Goal: Information Seeking & Learning: Learn about a topic

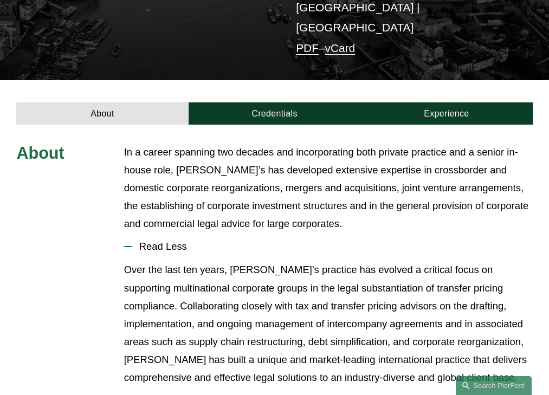
scroll to position [285, 0]
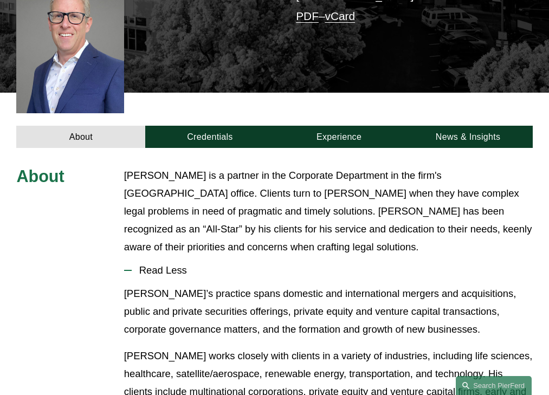
scroll to position [303, 0]
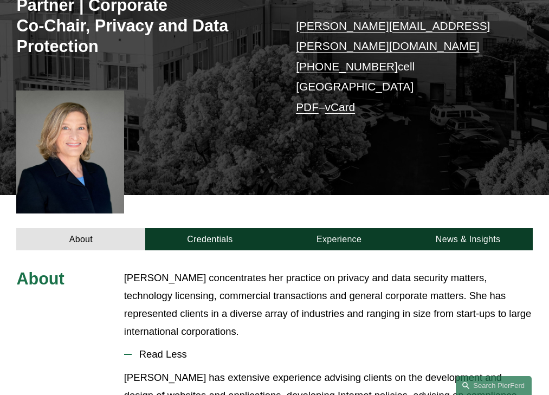
scroll to position [328, 0]
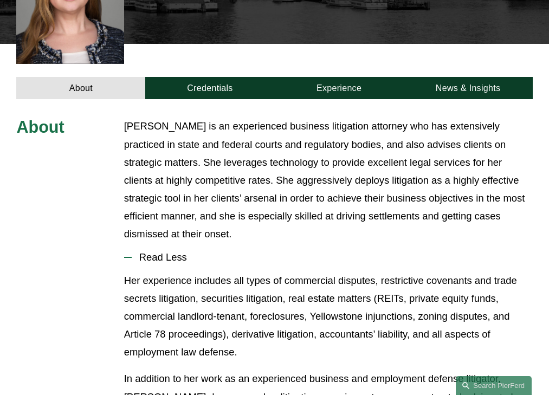
scroll to position [353, 0]
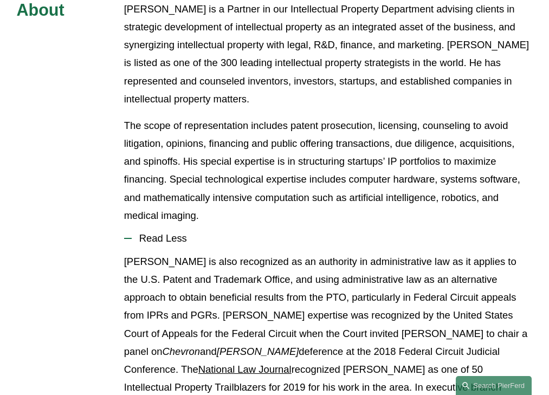
scroll to position [447, 0]
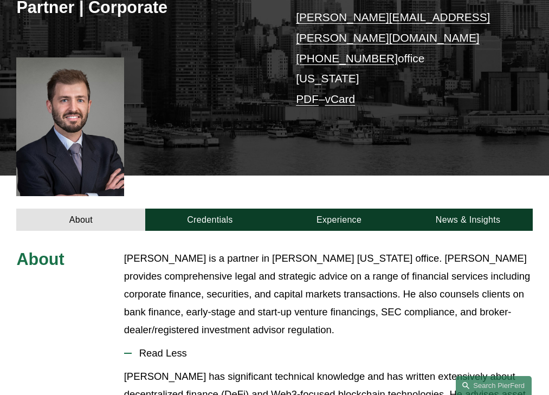
scroll to position [321, 0]
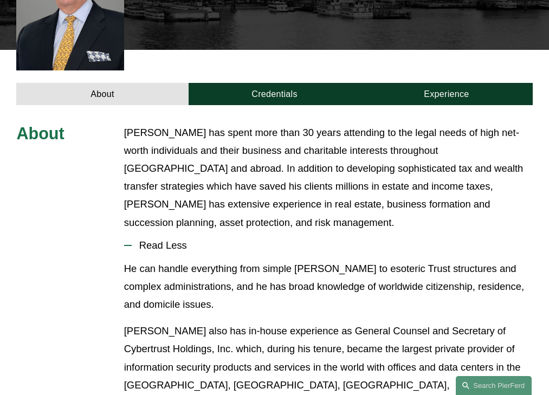
scroll to position [339, 0]
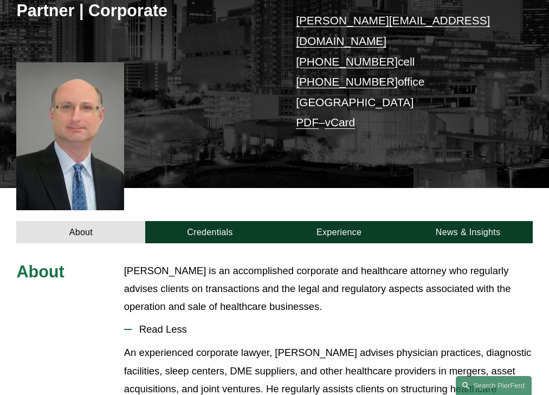
scroll to position [294, 0]
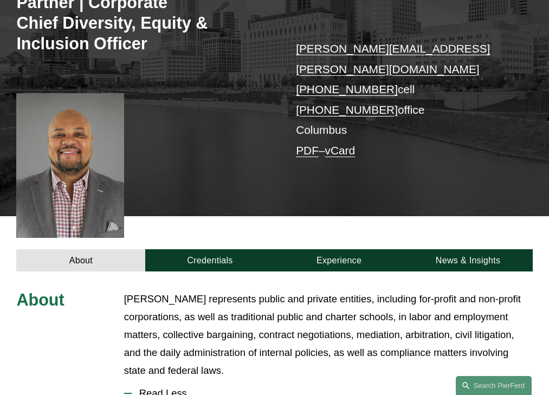
scroll to position [365, 0]
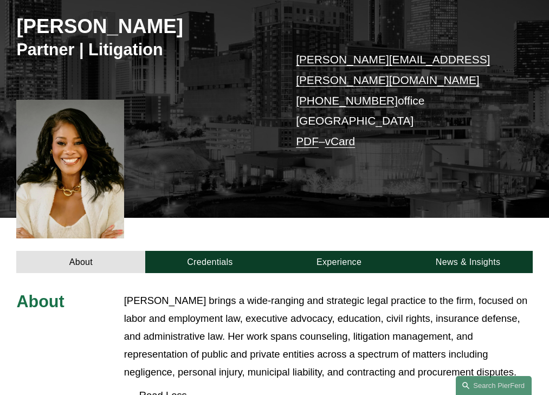
scroll to position [321, 0]
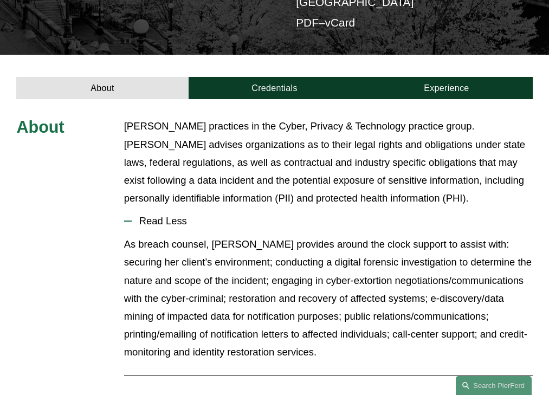
scroll to position [265, 0]
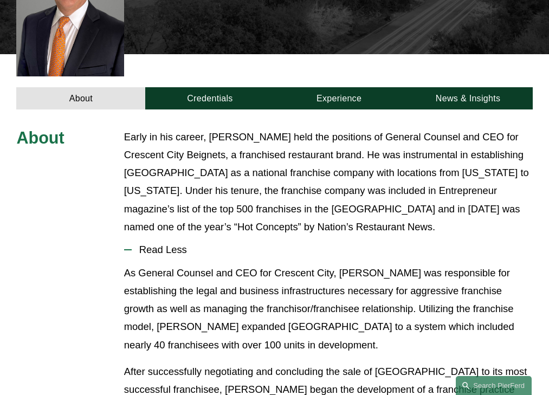
scroll to position [349, 0]
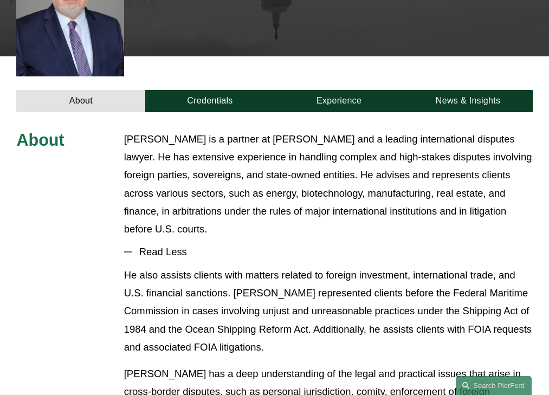
scroll to position [353, 0]
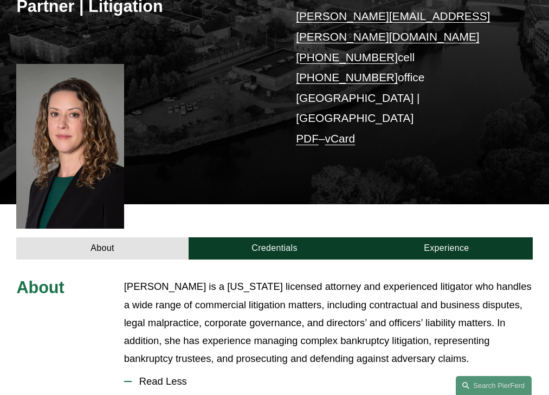
scroll to position [330, 0]
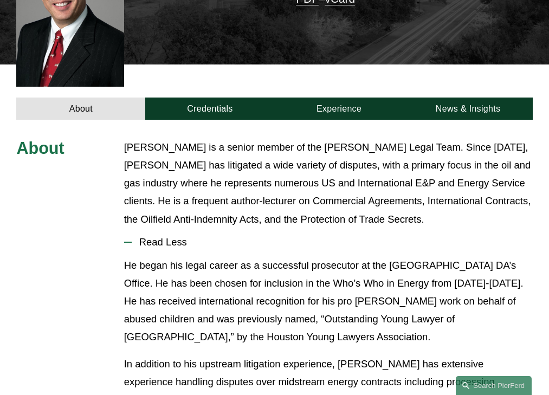
scroll to position [330, 0]
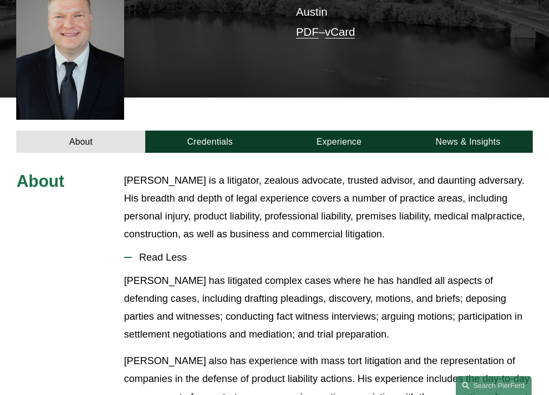
scroll to position [312, 0]
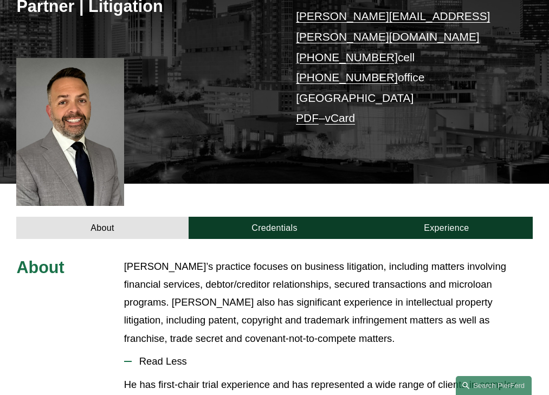
scroll to position [330, 0]
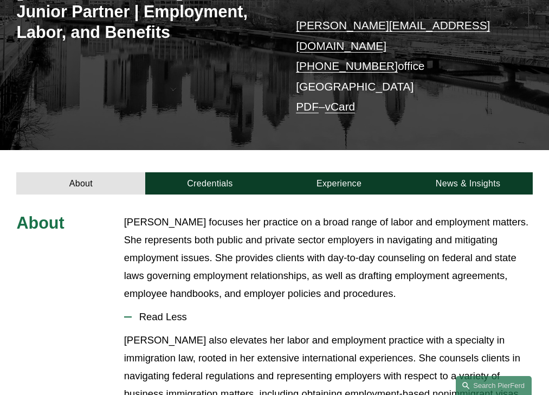
scroll to position [279, 0]
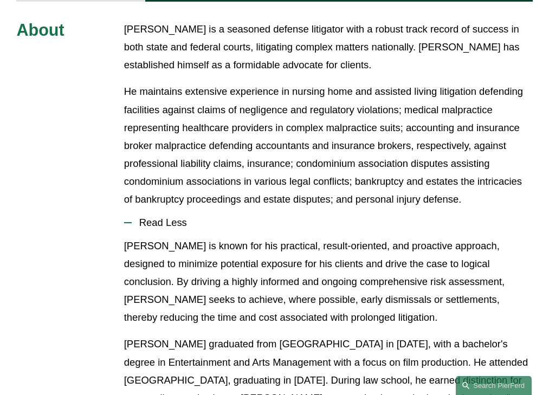
scroll to position [429, 0]
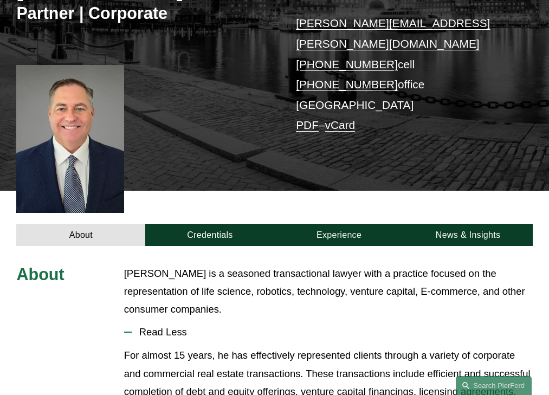
scroll to position [276, 0]
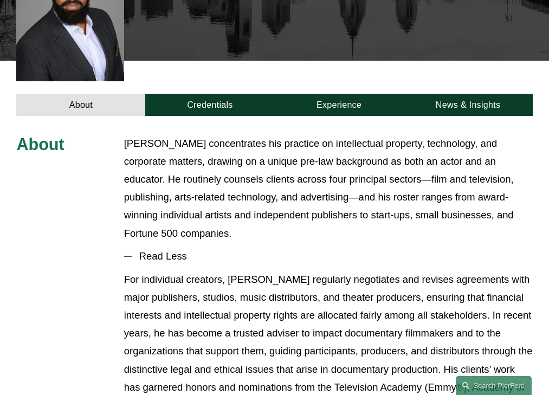
scroll to position [321, 0]
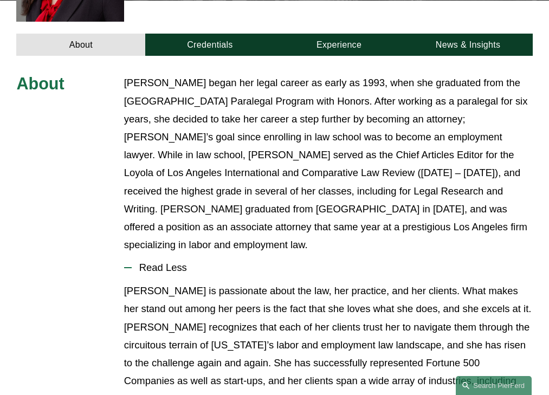
scroll to position [416, 0]
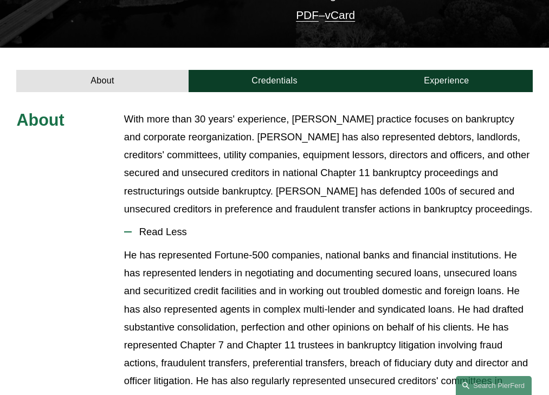
scroll to position [304, 0]
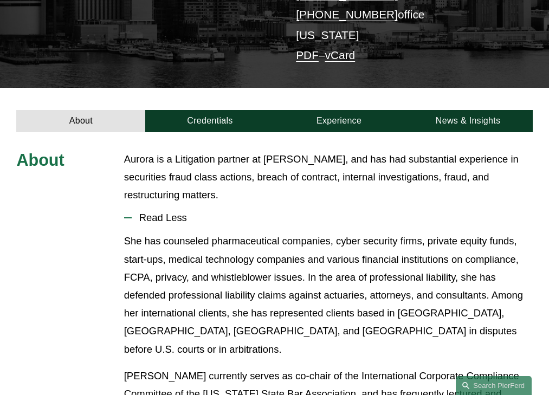
scroll to position [249, 0]
